Goal: Connect with others: Connect with others

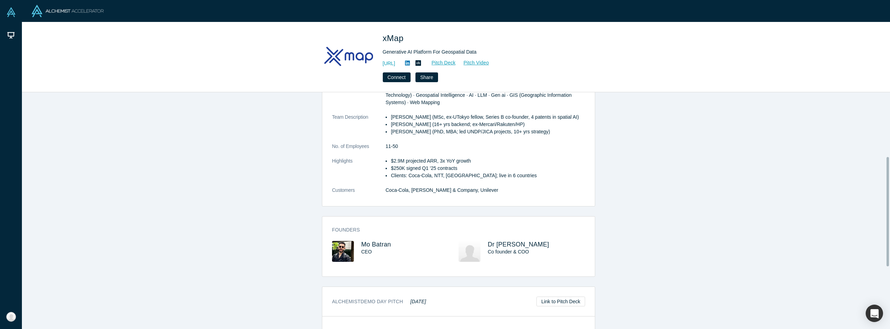
scroll to position [139, 0]
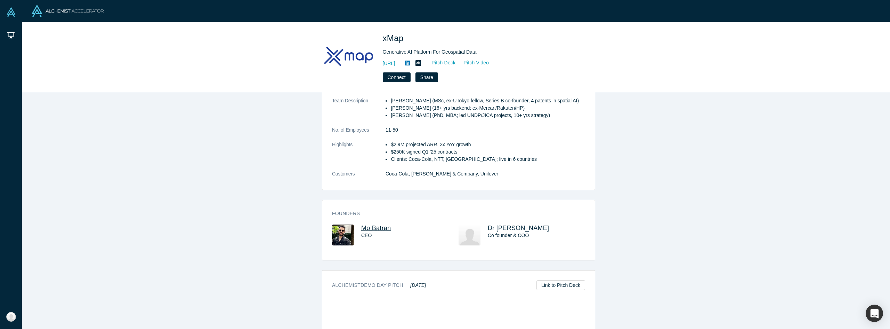
click at [366, 228] on span "Mo Batran" at bounding box center [376, 227] width 30 height 7
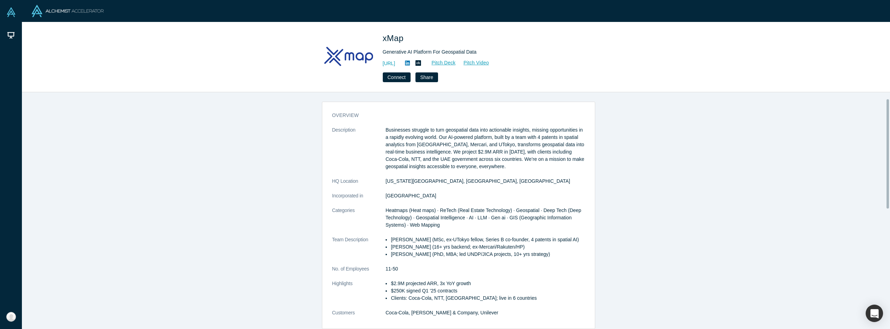
scroll to position [0, 0]
click at [489, 61] on link "Pitch Video" at bounding box center [472, 63] width 33 height 8
click at [393, 76] on button "Connect" at bounding box center [397, 77] width 28 height 10
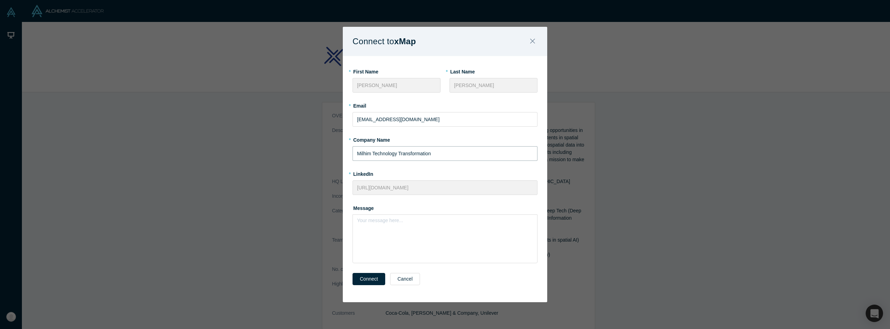
click at [371, 154] on input "Milhim Technology Transformation" at bounding box center [445, 153] width 185 height 15
drag, startPoint x: 357, startPoint y: 152, endPoint x: 445, endPoint y: 148, distance: 88.1
click at [445, 148] on input "[PERSON_NAME] Technology Transformation" at bounding box center [445, 153] width 185 height 15
type input "[PERSON_NAME] DTL, LLC"
click at [375, 225] on div "rdw-editor" at bounding box center [445, 222] width 167 height 7
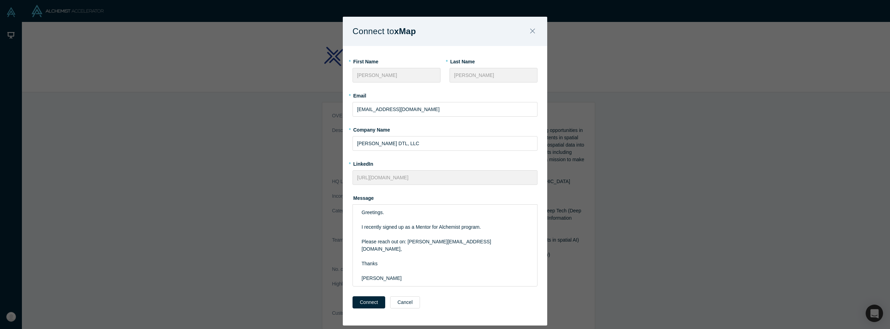
click at [363, 304] on div "Connect Cancel" at bounding box center [445, 308] width 185 height 29
click at [361, 296] on button "Connect" at bounding box center [369, 302] width 33 height 12
